Goal: Information Seeking & Learning: Learn about a topic

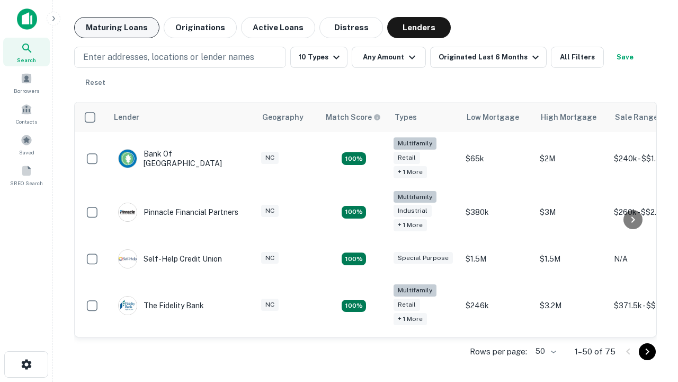
click at [117, 28] on button "Maturing Loans" at bounding box center [116, 27] width 85 height 21
